Goal: Task Accomplishment & Management: Complete application form

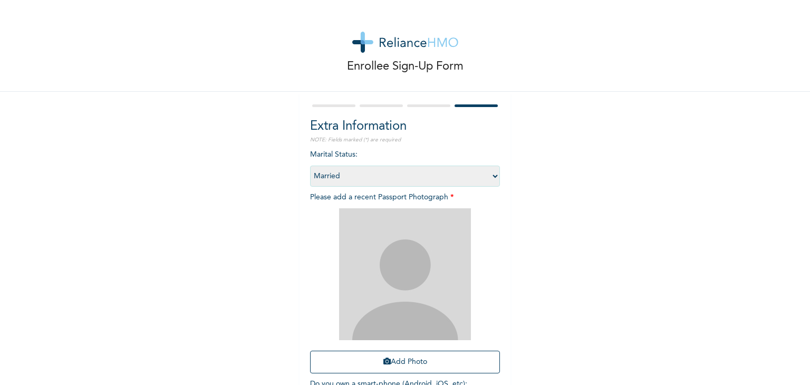
select select "2"
click at [418, 102] on div "Extra Information NOTE: Fields marked (*) are required Marital Status : Select …" at bounding box center [405, 273] width 211 height 362
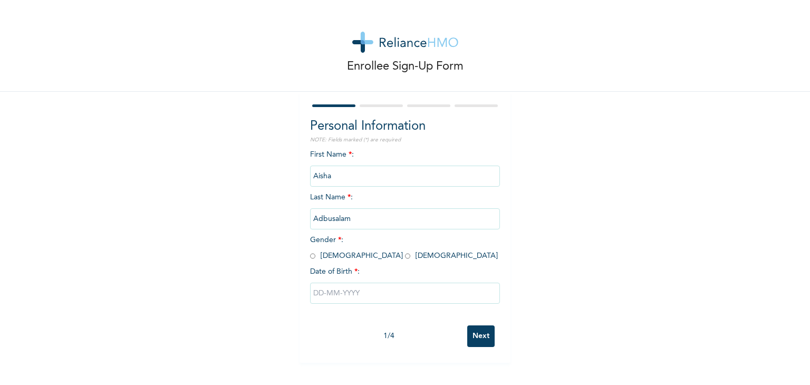
click at [350, 221] on input "Adbusalam" at bounding box center [405, 218] width 190 height 21
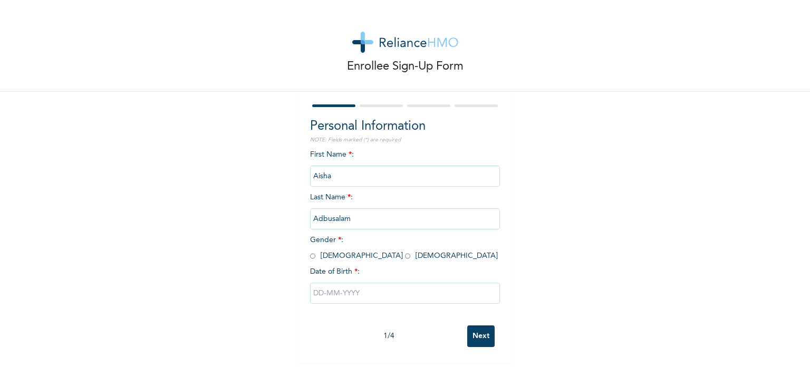
click at [476, 336] on input "Next" at bounding box center [480, 337] width 27 height 22
click at [405, 255] on input "radio" at bounding box center [407, 256] width 5 height 10
radio input "true"
click at [338, 288] on input "text" at bounding box center [405, 293] width 190 height 21
select select "8"
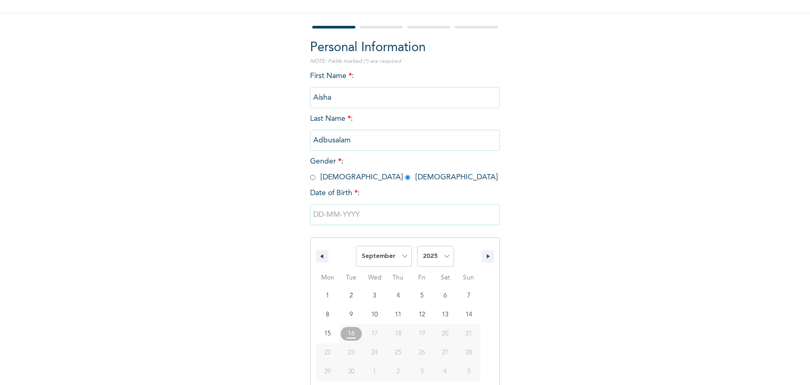
scroll to position [94, 0]
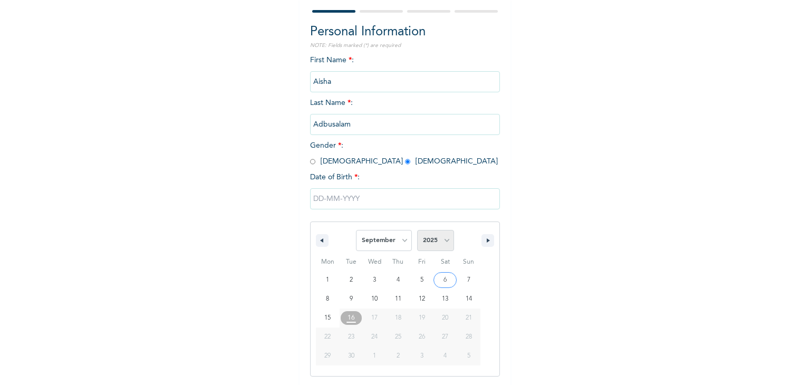
click at [443, 241] on select "2025 2024 2023 2022 2021 2020 2019 2018 2017 2016 2015 2014 2013 2012 2011 2010…" at bounding box center [435, 240] width 37 height 21
select select "2000"
click at [417, 230] on select "2025 2024 2023 2022 2021 2020 2019 2018 2017 2016 2015 2014 2013 2012 2011 2010…" at bounding box center [435, 240] width 37 height 21
click at [402, 243] on select "January February March April May June July August September October November De…" at bounding box center [384, 240] width 56 height 21
select select "4"
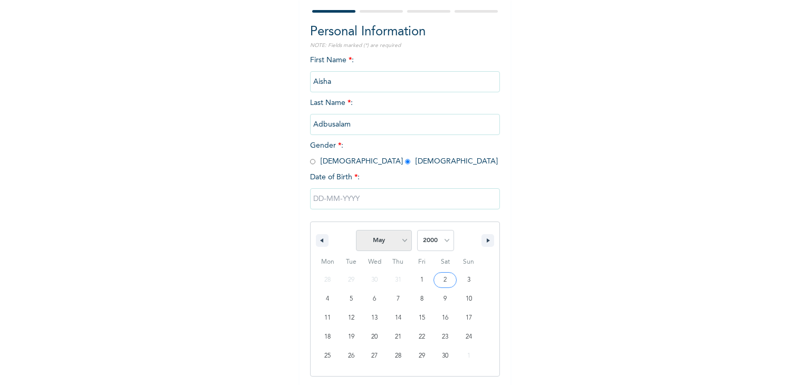
click at [356, 230] on select "January February March April May June July August September October November De…" at bounding box center [384, 240] width 56 height 21
type input "[DATE]"
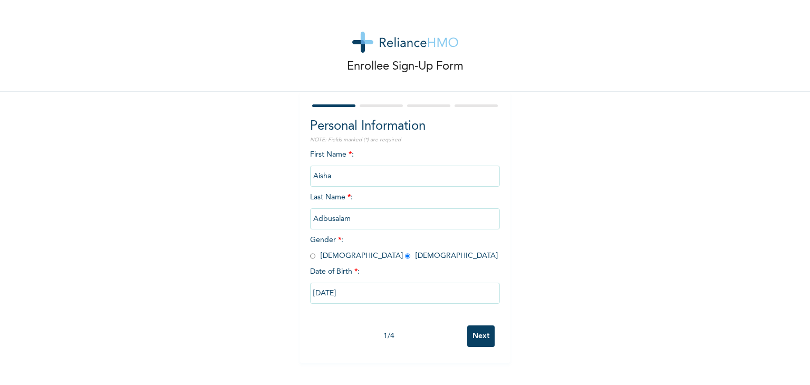
click at [472, 332] on input "Next" at bounding box center [480, 337] width 27 height 22
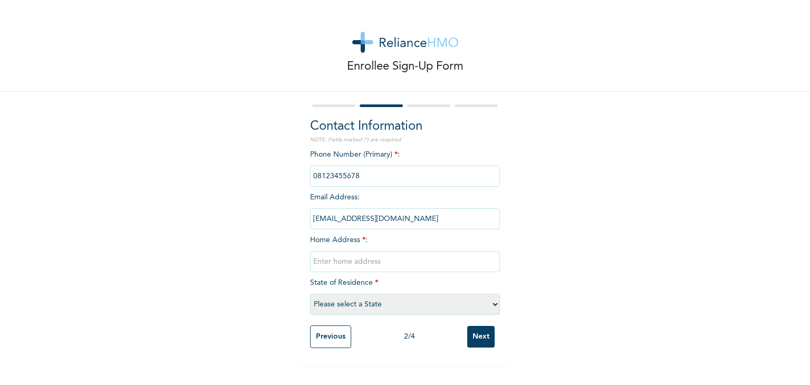
click at [376, 163] on div "Phone Number (Primary) * : Email Address : [EMAIL_ADDRESS][DOMAIN_NAME] Home Ad…" at bounding box center [405, 234] width 190 height 171
click at [376, 172] on input "phone" at bounding box center [405, 176] width 190 height 21
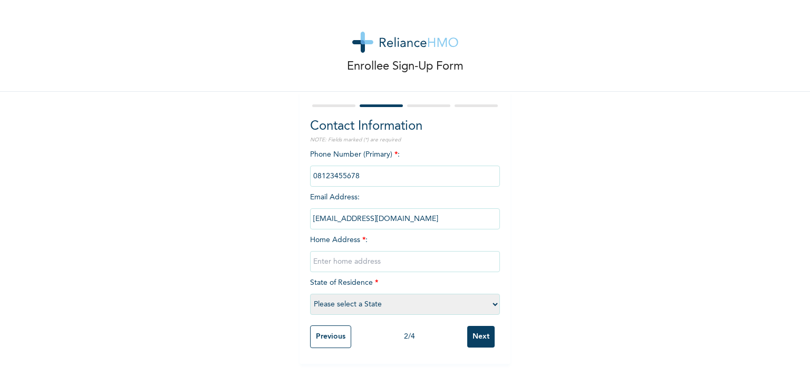
click at [383, 213] on input "[EMAIL_ADDRESS][DOMAIN_NAME]" at bounding box center [405, 218] width 190 height 21
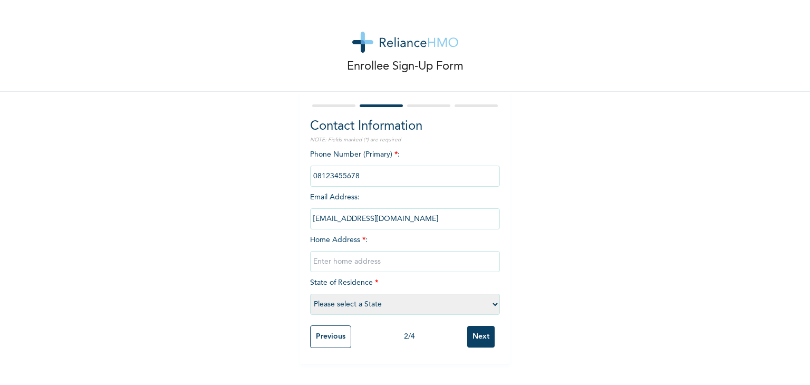
click at [383, 213] on input "[EMAIL_ADDRESS][DOMAIN_NAME]" at bounding box center [405, 218] width 190 height 21
click at [374, 265] on input "text" at bounding box center [405, 261] width 190 height 21
click at [424, 160] on div "Phone Number (Primary) * : Email Address : aisha@terminal.africa Home Address *…" at bounding box center [405, 234] width 190 height 171
click at [393, 263] on input "text" at bounding box center [405, 261] width 190 height 21
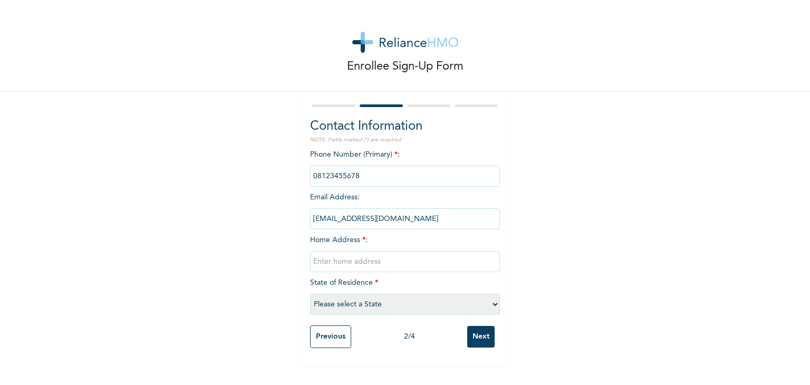
click at [483, 337] on input "Next" at bounding box center [480, 337] width 27 height 22
